Goal: Task Accomplishment & Management: Manage account settings

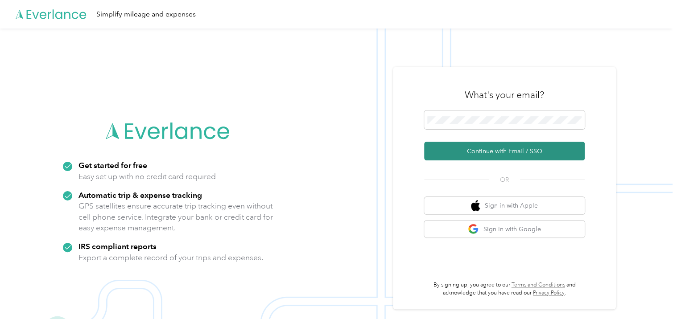
click at [452, 151] on button "Continue with Email / SSO" at bounding box center [504, 151] width 160 height 19
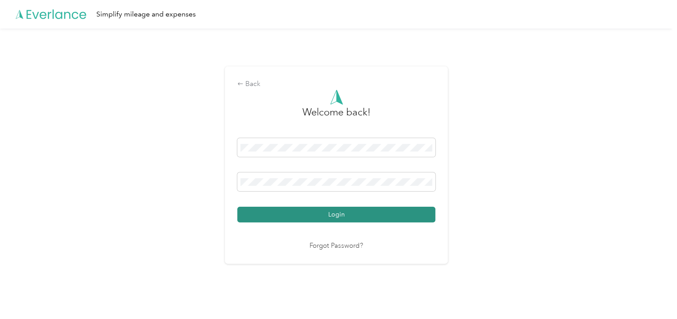
click at [351, 215] on button "Login" at bounding box center [336, 215] width 198 height 16
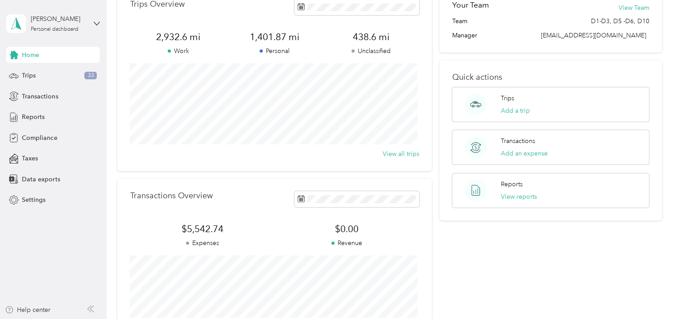
scroll to position [52, 0]
click at [27, 77] on span "Trips" at bounding box center [29, 75] width 14 height 9
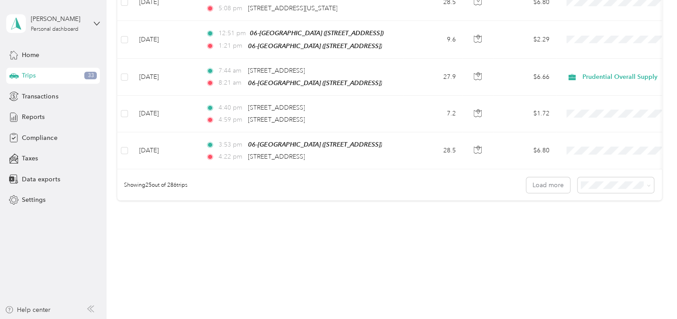
scroll to position [905, 0]
click at [645, 186] on span at bounding box center [646, 186] width 7 height 9
click at [646, 185] on icon at bounding box center [648, 187] width 4 height 4
click at [623, 214] on div "50 per load" at bounding box center [613, 213] width 64 height 9
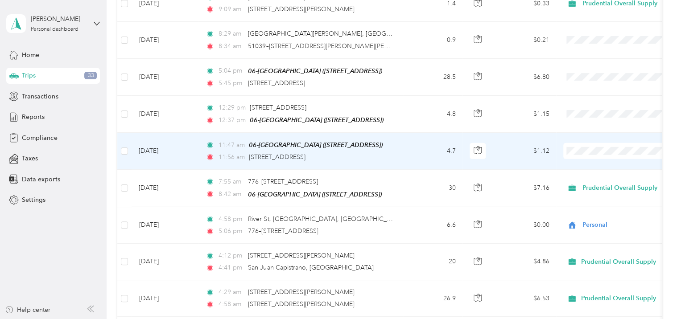
scroll to position [1202, 0]
